Goal: Information Seeking & Learning: Check status

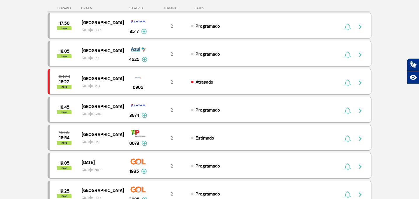
click at [261, 109] on div "Programado" at bounding box center [255, 110] width 129 height 6
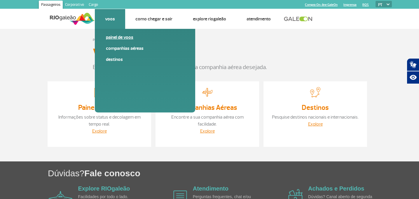
click at [125, 39] on link "Painel de voos" at bounding box center [145, 37] width 78 height 6
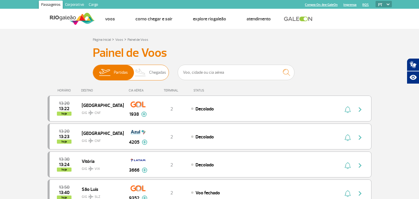
click at [155, 74] on span "Chegadas" at bounding box center [157, 72] width 17 height 15
click at [93, 70] on input "Partidas Chegadas" at bounding box center [93, 70] width 0 height 0
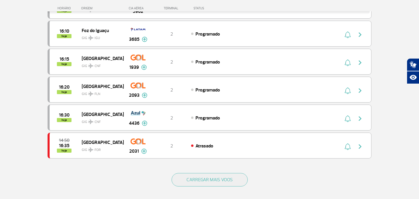
scroll to position [501, 0]
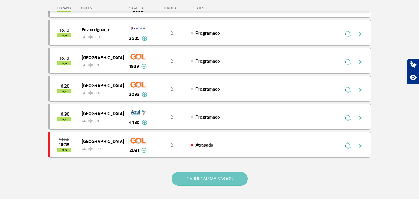
click at [234, 177] on button "CARREGAR MAIS VOOS" at bounding box center [210, 178] width 76 height 13
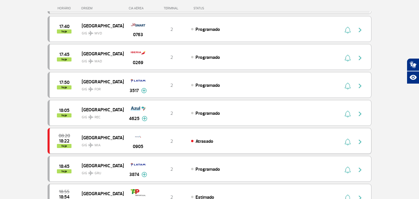
scroll to position [842, 0]
